Goal: Navigation & Orientation: Go to known website

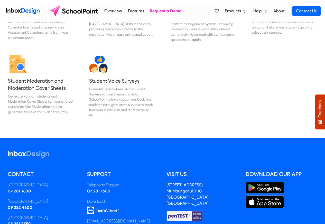
scroll to position [646, 0]
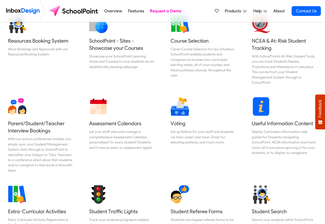
scroll to position [215, 0]
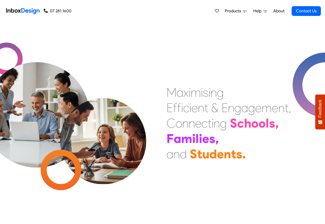
click at [234, 3] on div "Products Mobile APP Pricing Free Webinars & Training Browse all Features Login …" at bounding box center [266, 11] width 108 height 22
